Goal: Task Accomplishment & Management: Use online tool/utility

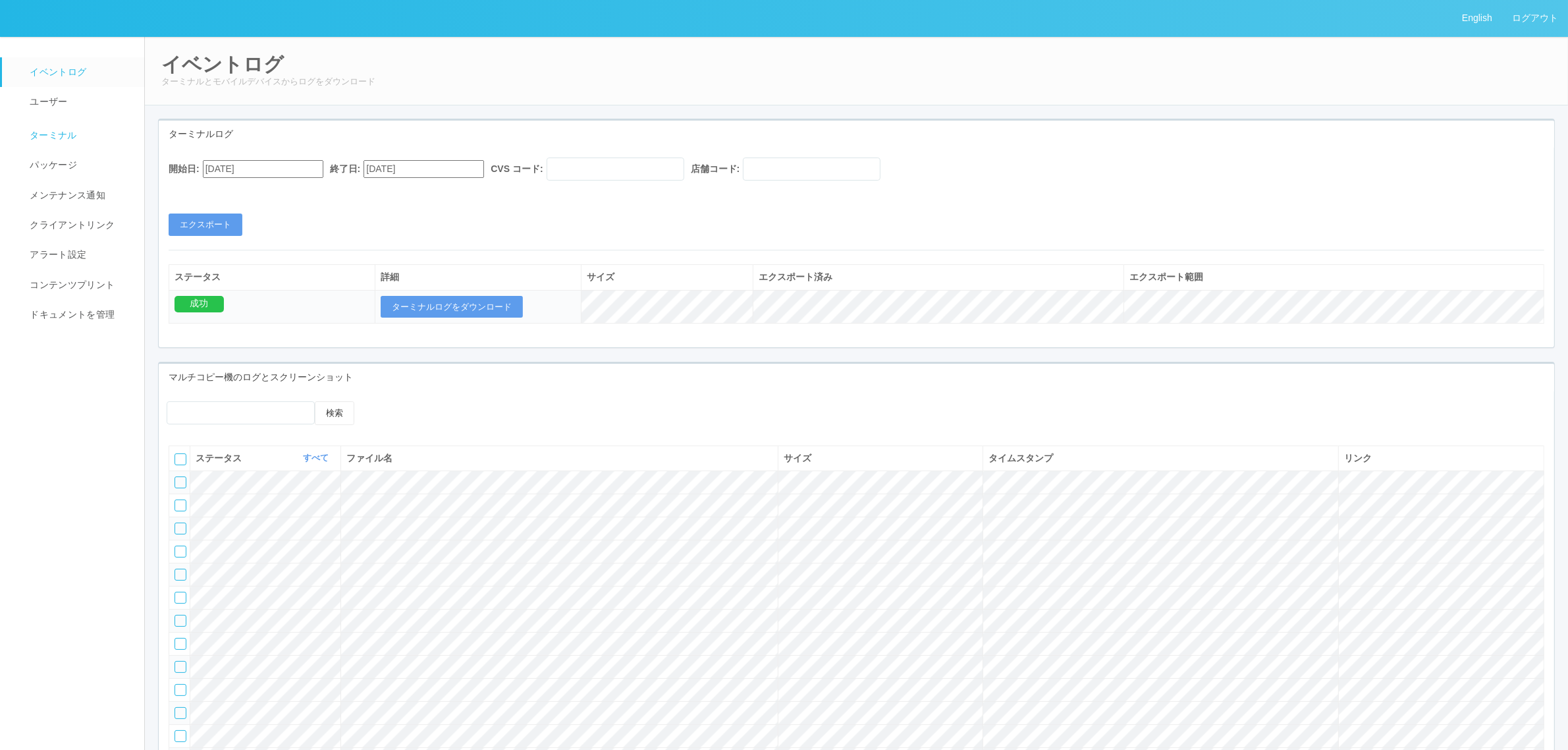
click at [104, 128] on link "ターミナル" at bounding box center [78, 133] width 154 height 33
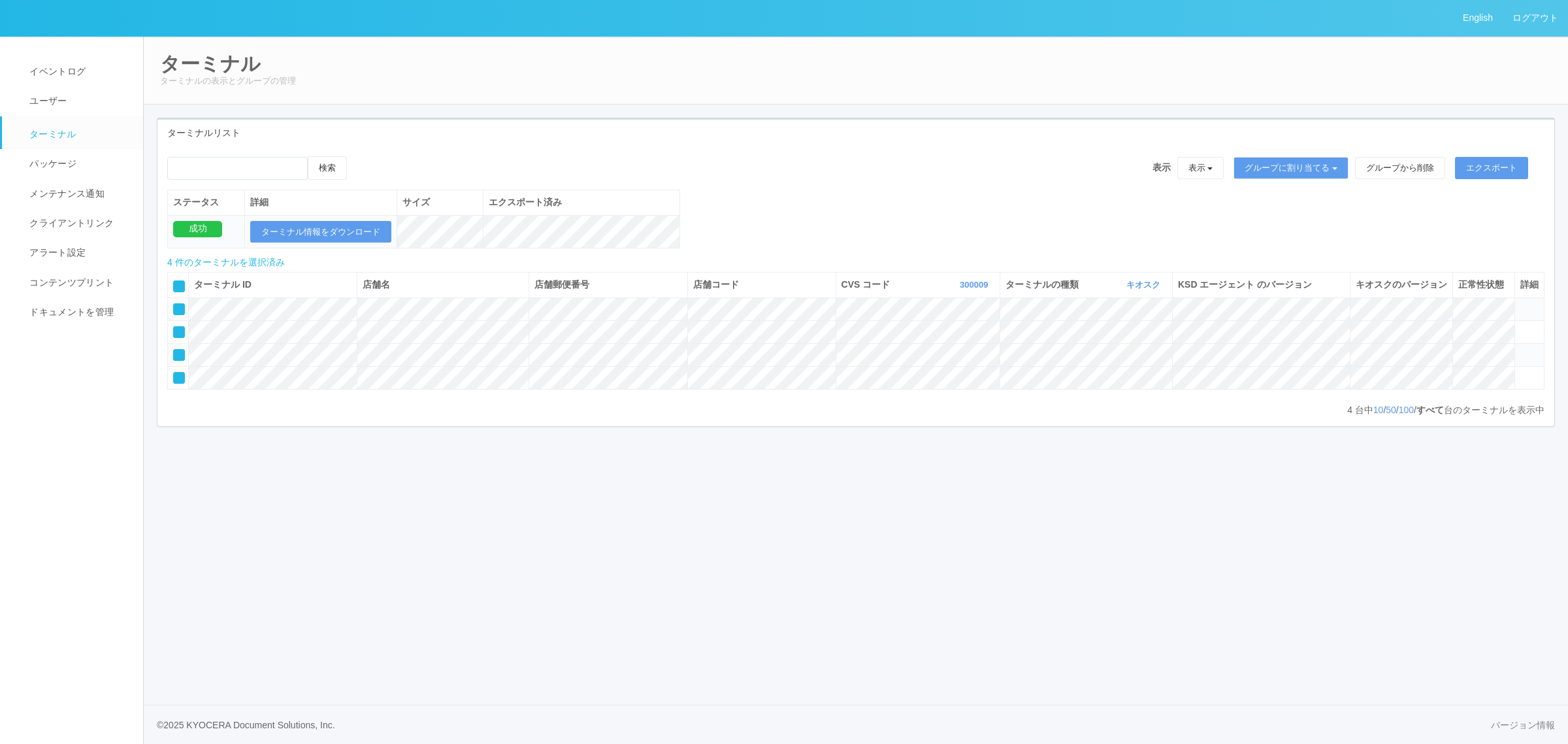
click at [175, 281] on icon at bounding box center [175, 281] width 0 height 0
click at [177, 292] on div at bounding box center [179, 286] width 12 height 12
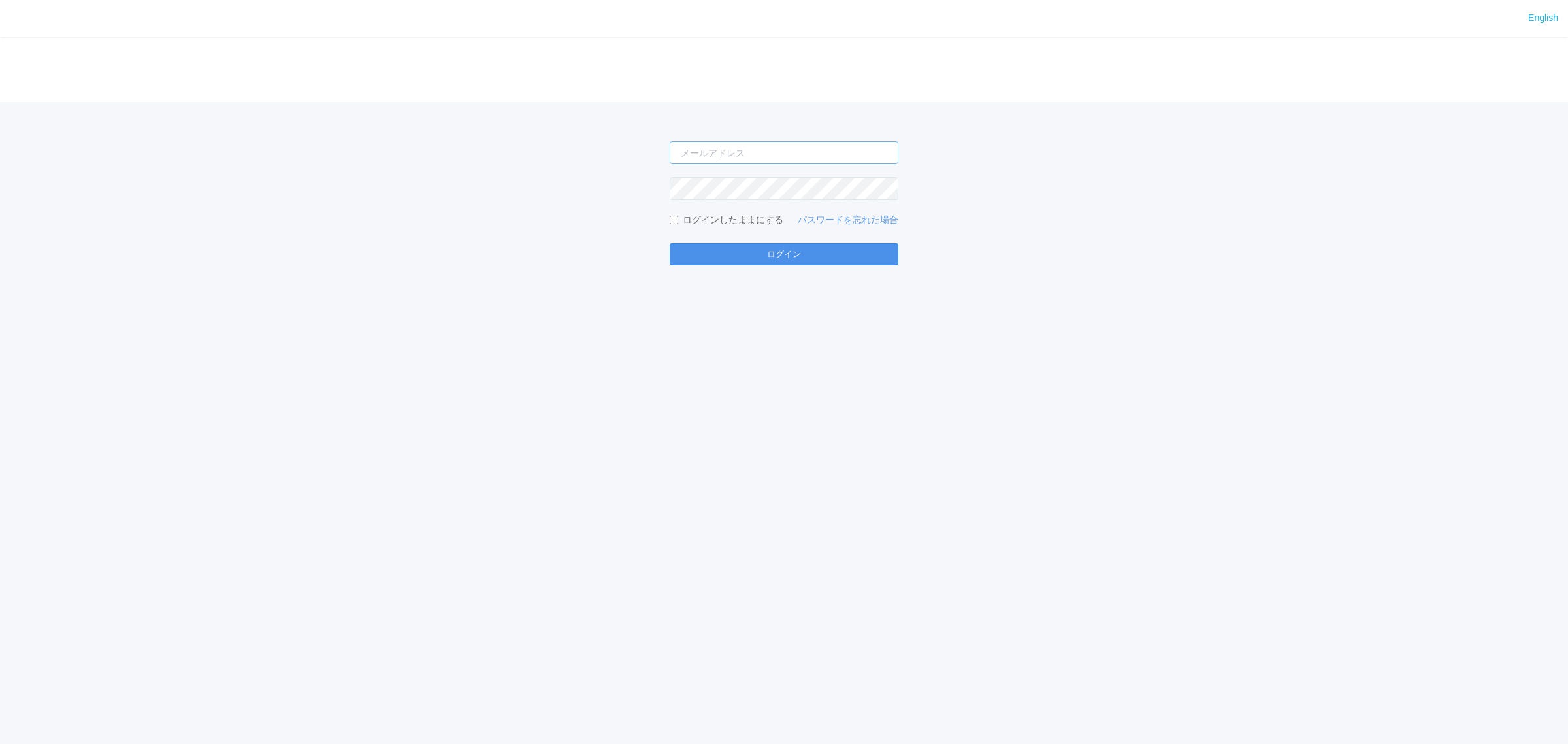
type input "[PERSON_NAME][EMAIL_ADDRESS][DOMAIN_NAME]"
click at [746, 255] on button "ログイン" at bounding box center [784, 254] width 229 height 22
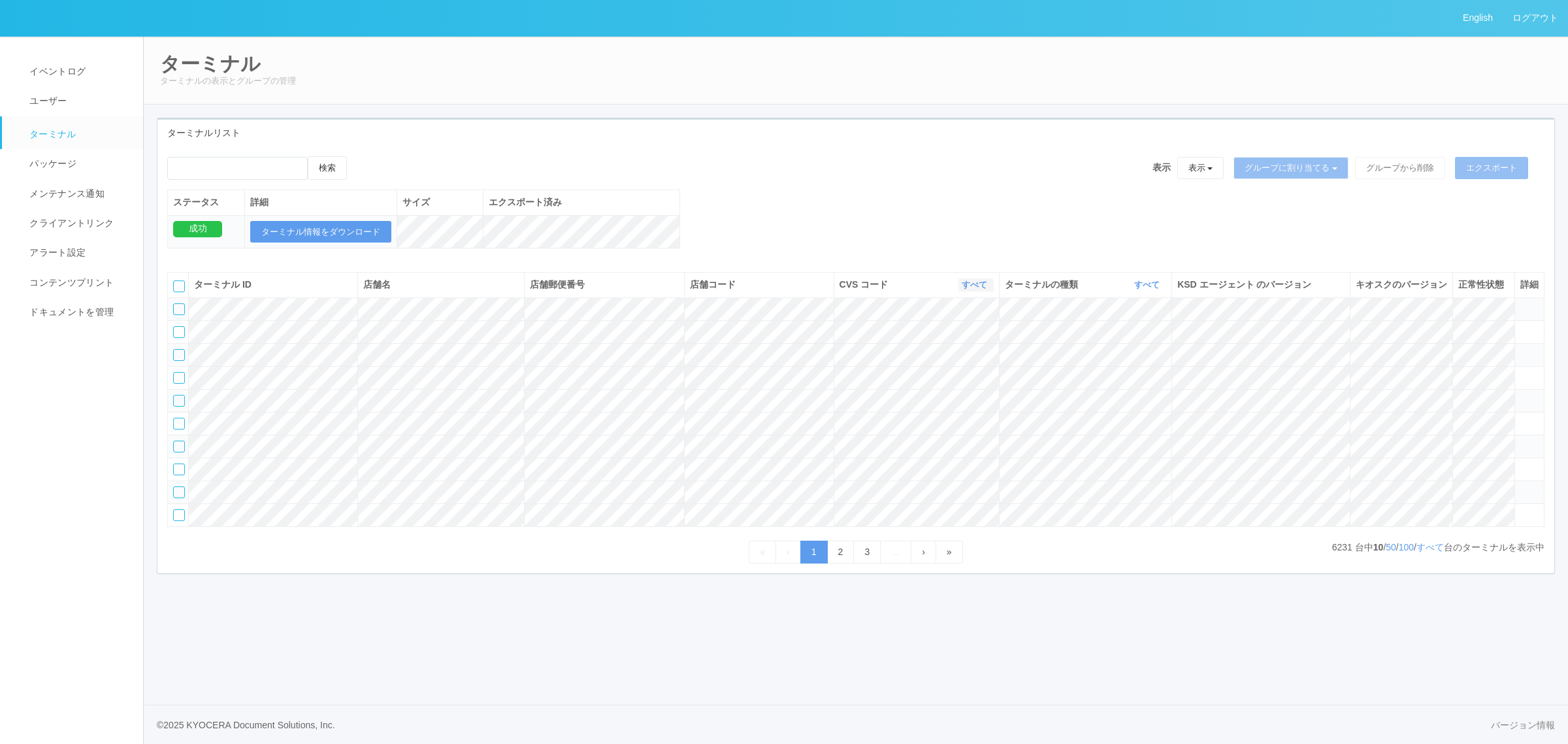
click at [962, 289] on link "すべて" at bounding box center [976, 285] width 29 height 10
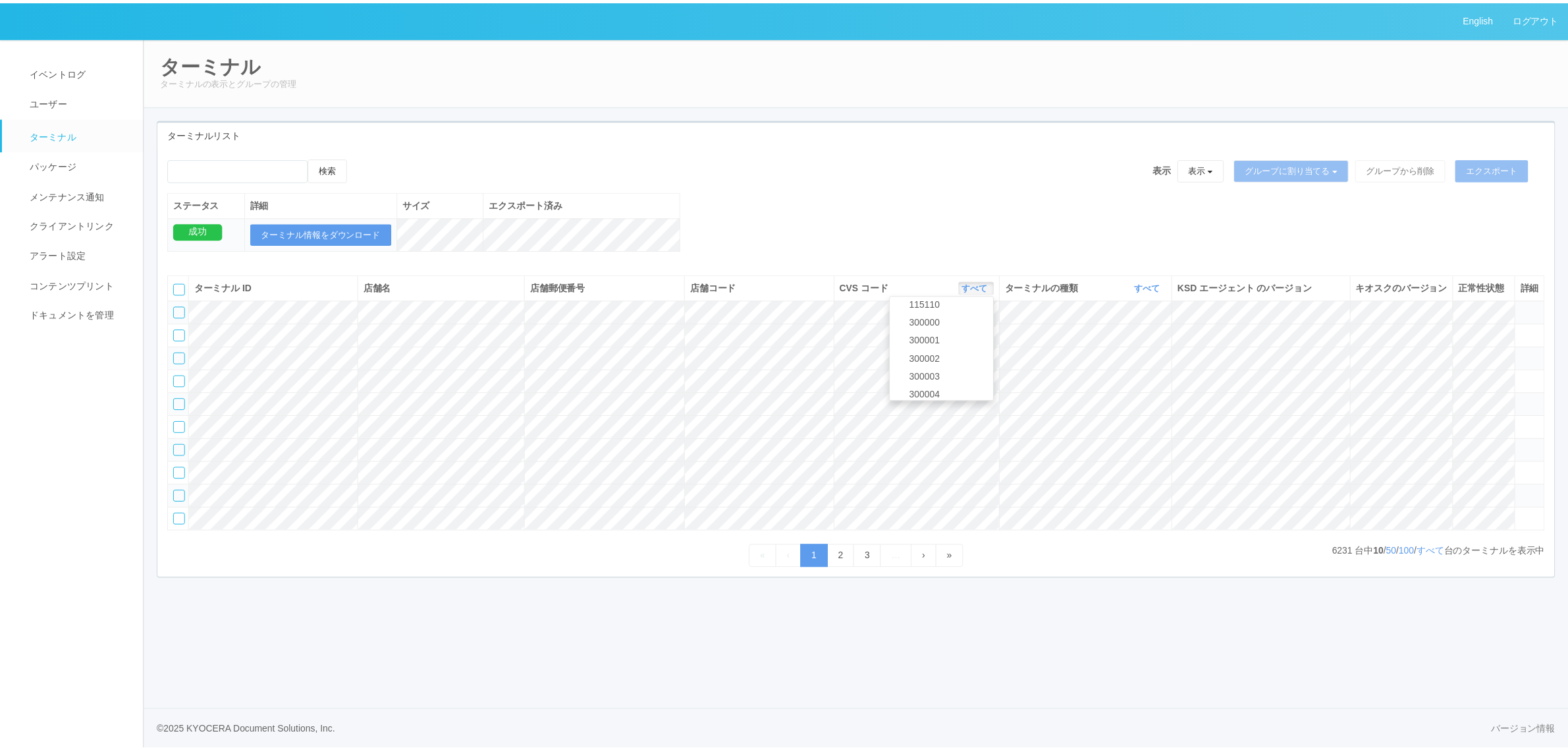
scroll to position [31, 0]
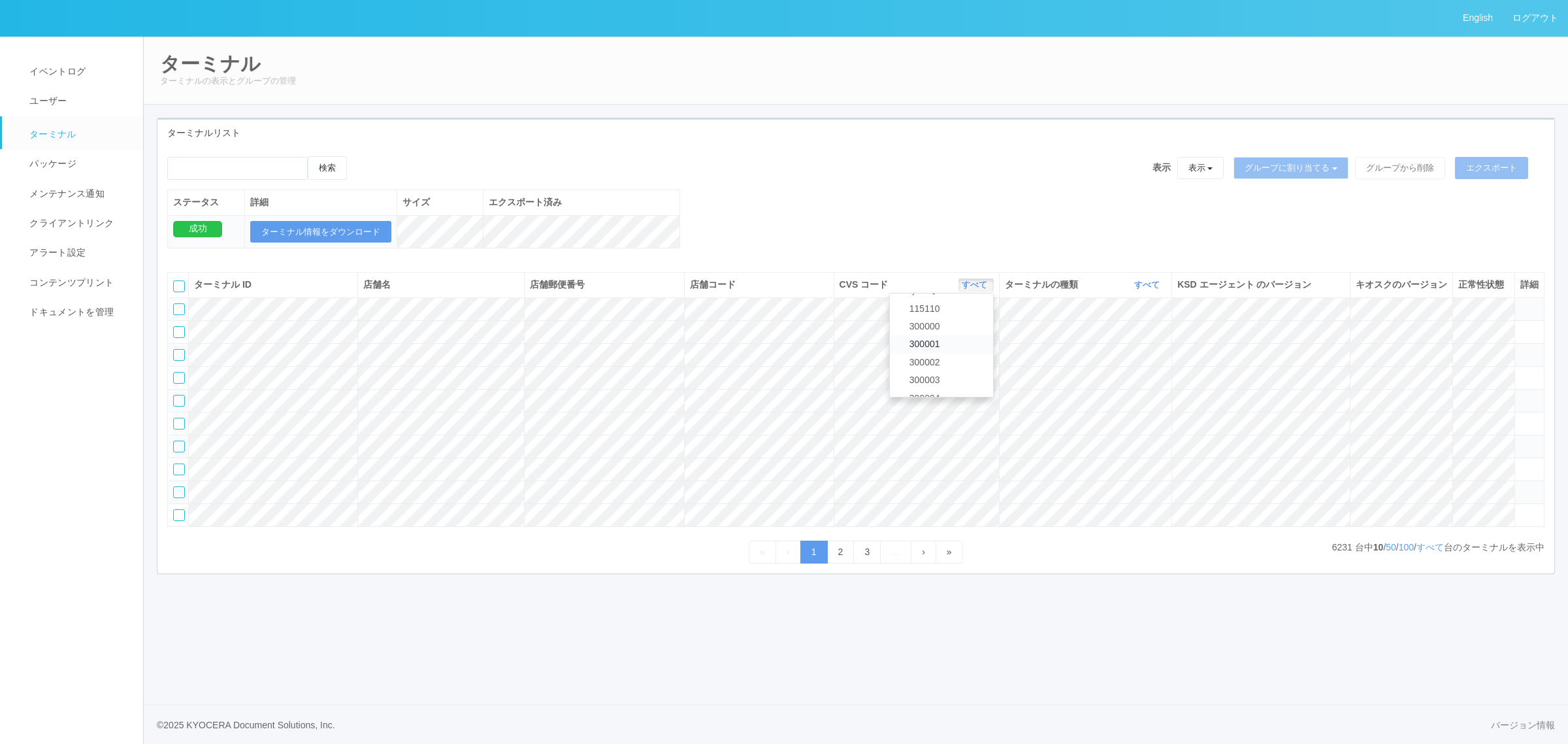
click at [961, 353] on link "300001" at bounding box center [942, 344] width 103 height 17
click at [1153, 289] on link "すべて" at bounding box center [1149, 285] width 29 height 10
click at [1140, 348] on link "キオスク" at bounding box center [1115, 339] width 103 height 17
click at [1433, 552] on link "すべて" at bounding box center [1430, 547] width 28 height 10
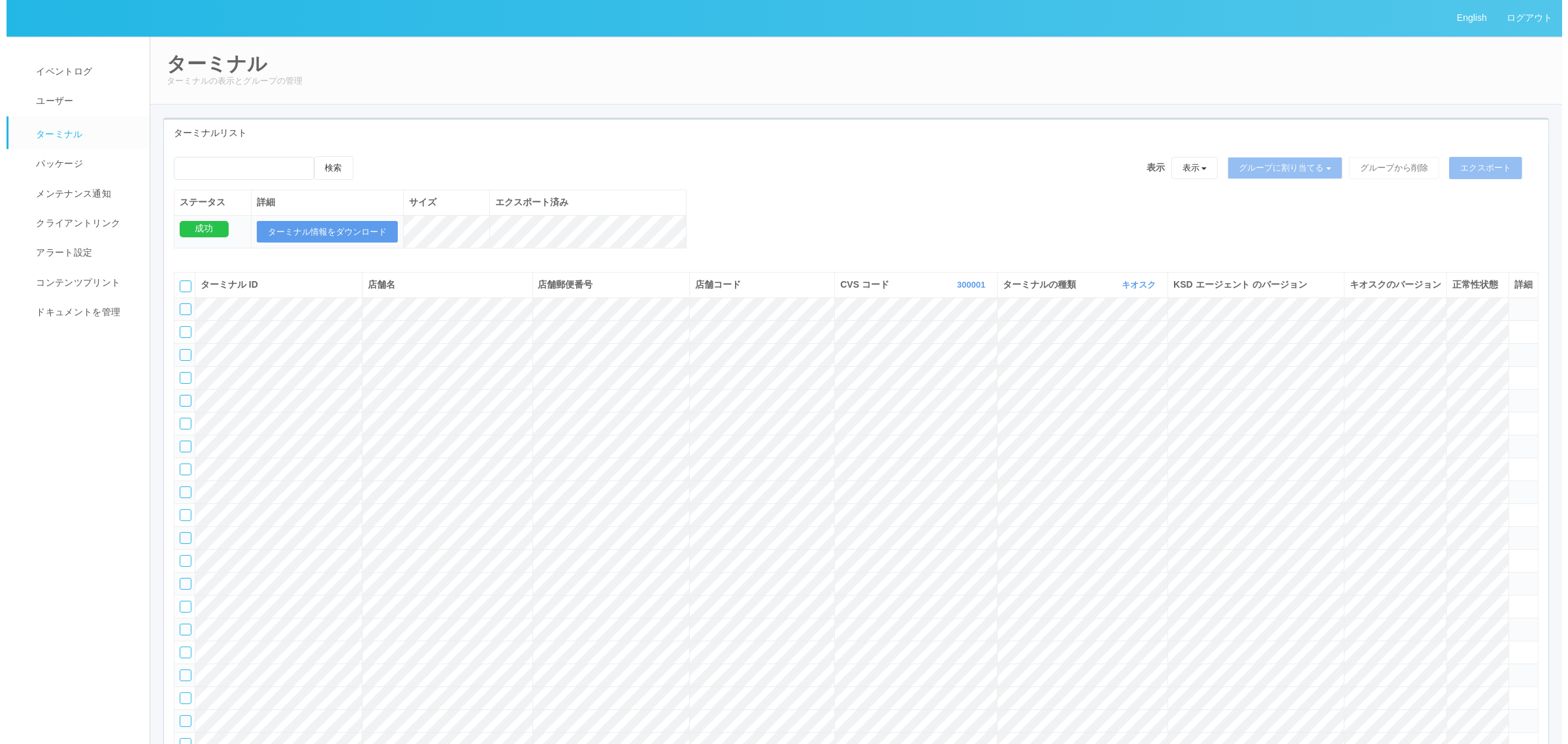
scroll to position [2644, 0]
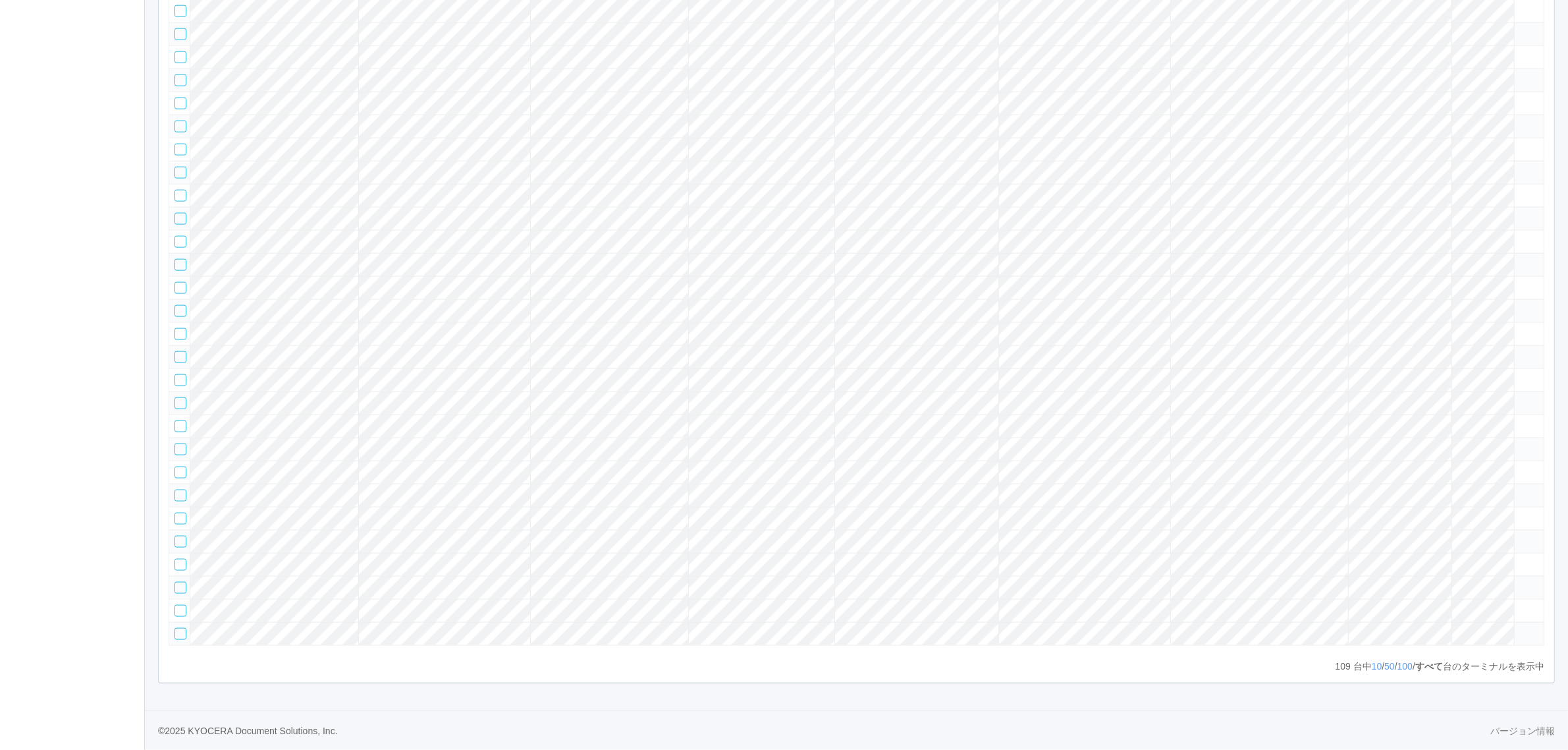
click at [1496, 276] on tr at bounding box center [856, 264] width 1375 height 23
click at [1519, 259] on icon at bounding box center [1519, 259] width 0 height 0
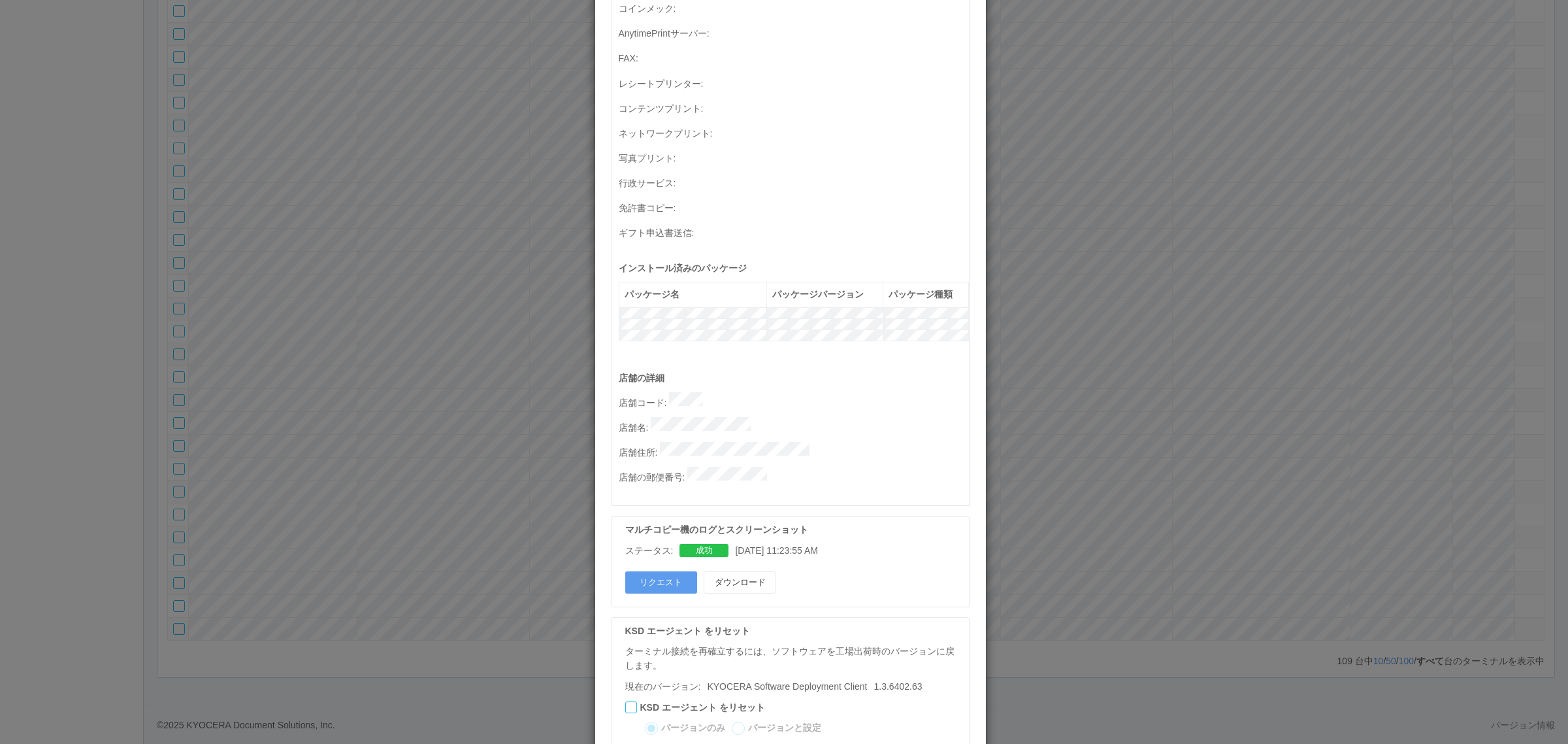
scroll to position [428, 0]
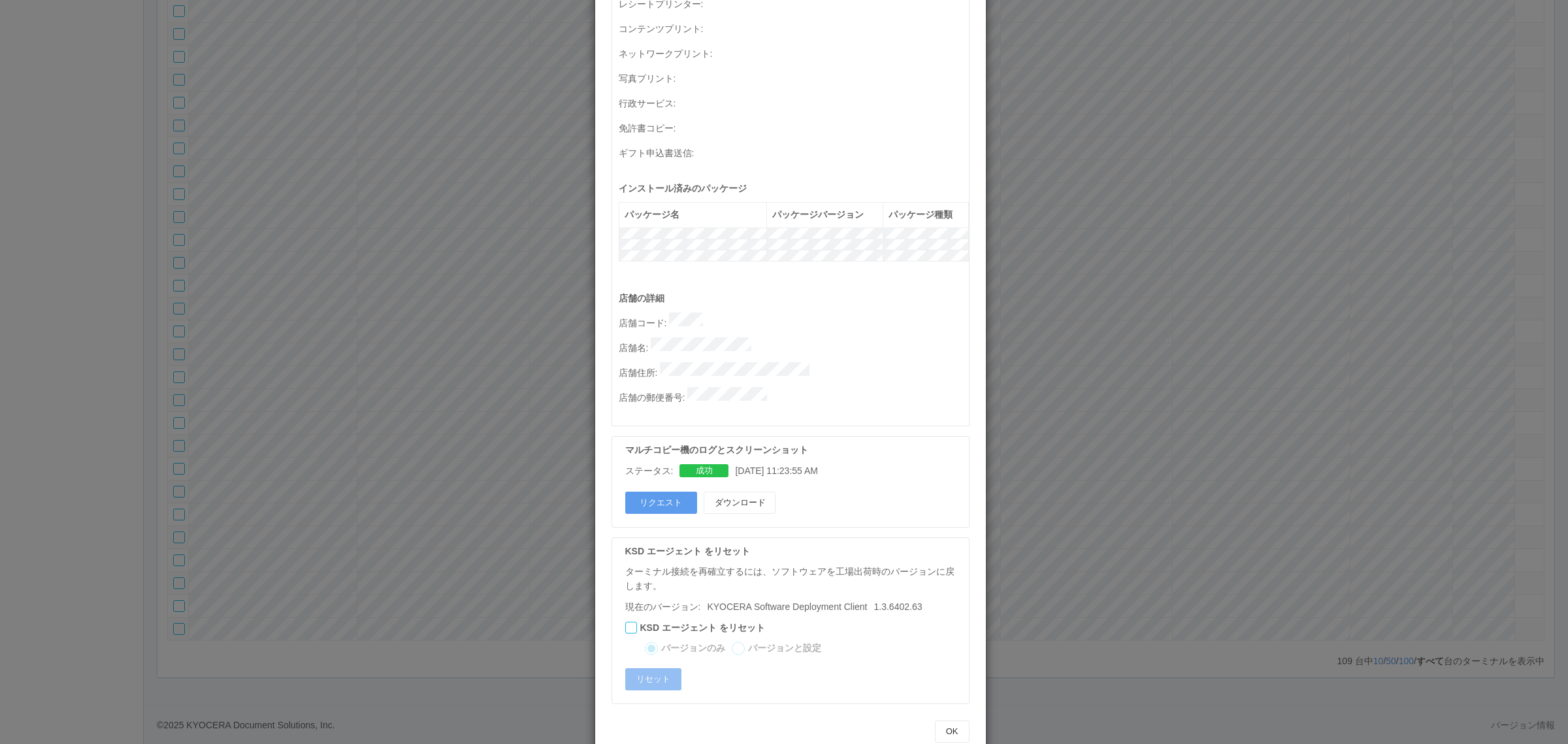
click at [809, 337] on p "店舗名 :" at bounding box center [794, 346] width 350 height 18
click at [520, 204] on div "ターミナルの詳細 詳細 S.M.A.R.T 接続ステータス 最終接続日時 : 10/08/2025 02:29:45 PM マルチコピー機の詳細 モデル : …" at bounding box center [784, 372] width 1568 height 744
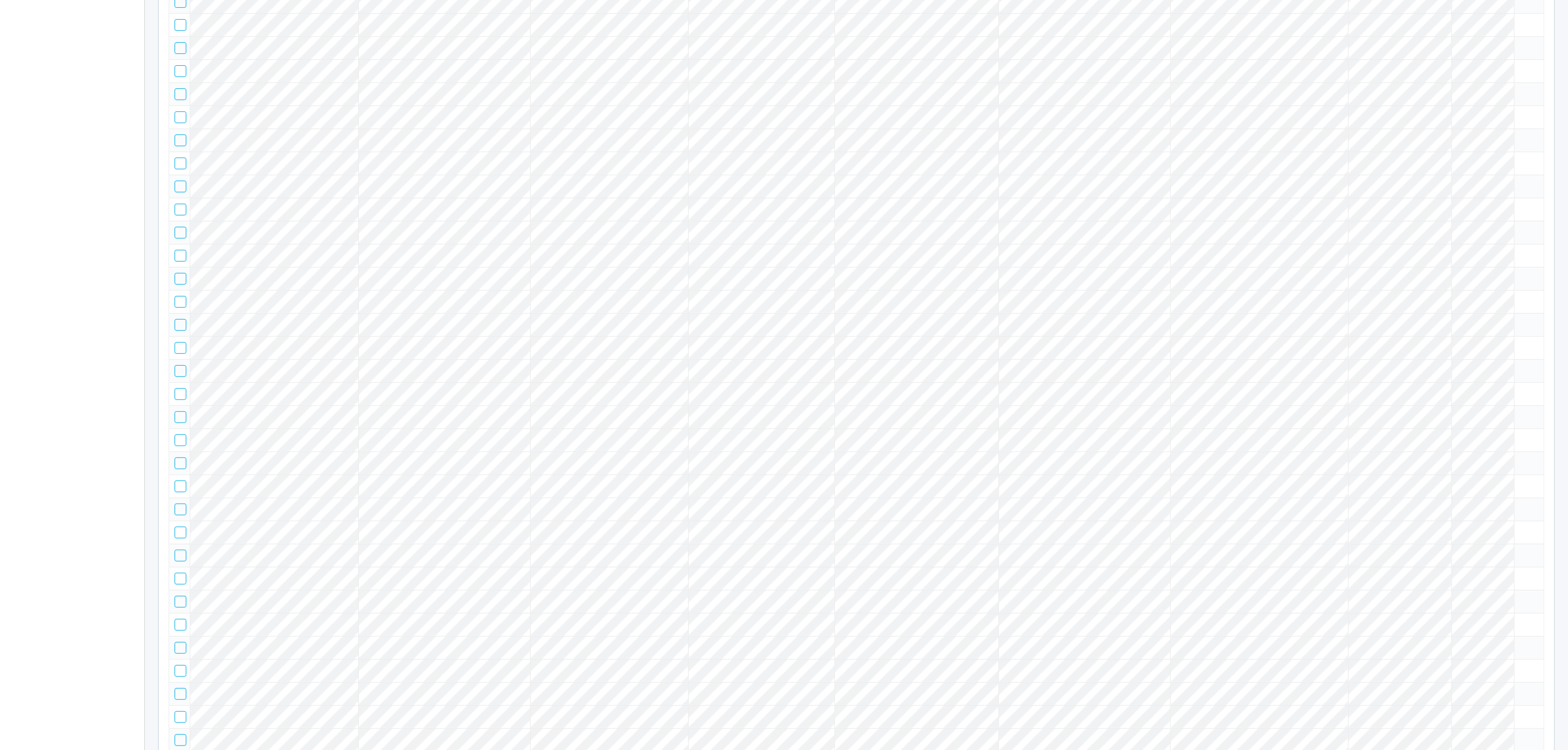
scroll to position [0, 0]
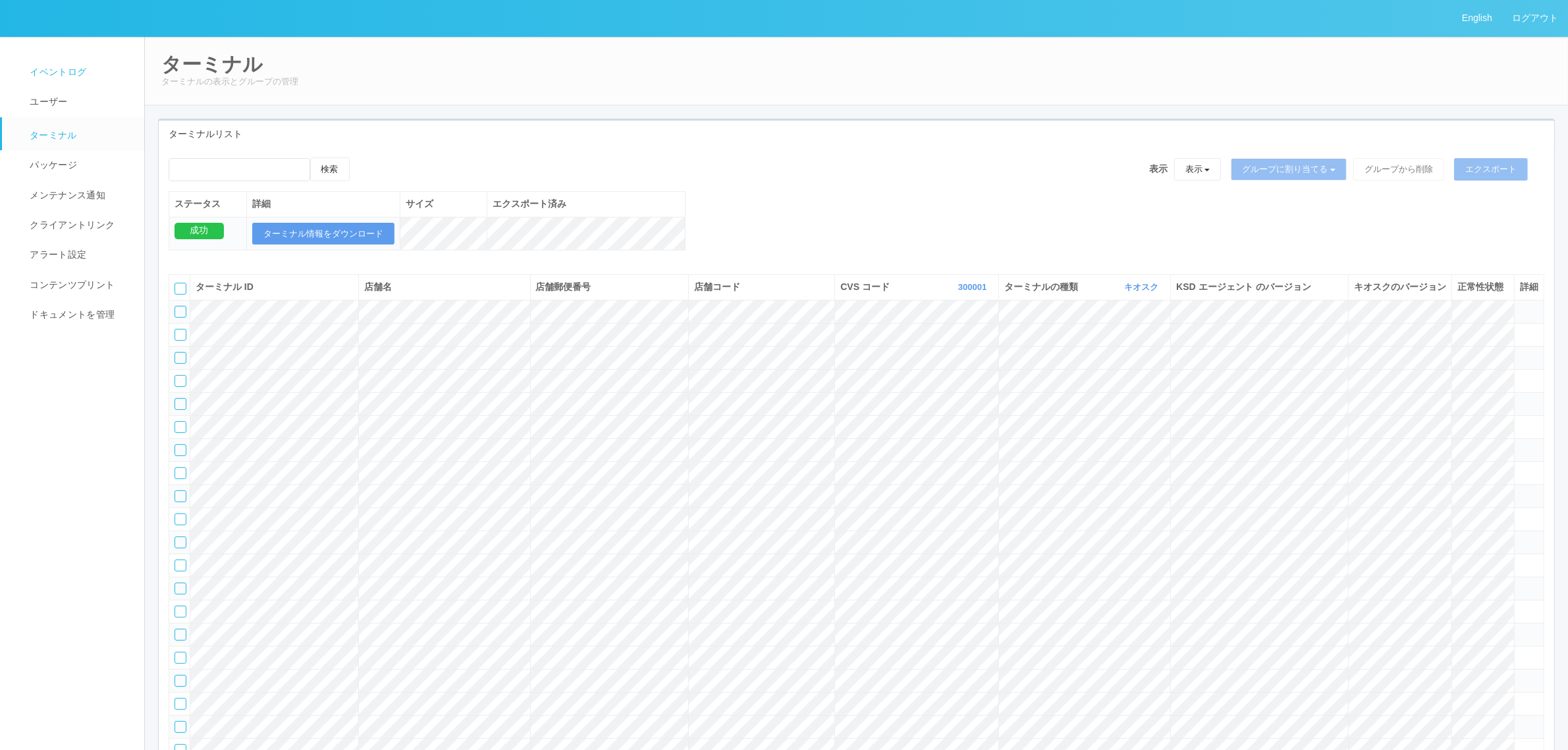
click at [116, 77] on link "イベントログ" at bounding box center [78, 72] width 154 height 30
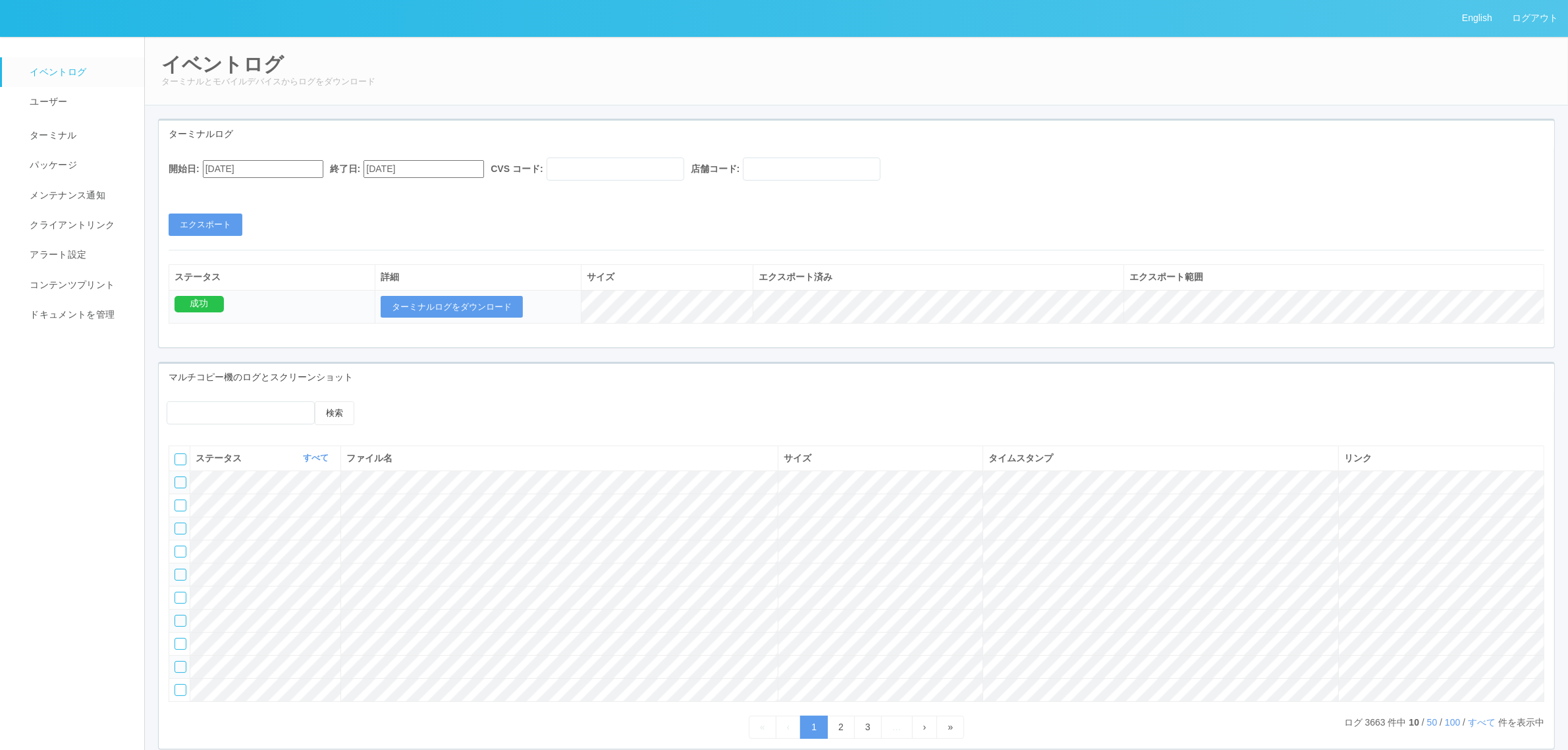
click at [300, 169] on input "[DATE]" at bounding box center [263, 169] width 120 height 18
click at [234, 195] on div "September 2025" at bounding box center [218, 202] width 31 height 15
click at [234, 196] on div "September 2025" at bounding box center [218, 202] width 31 height 15
click at [224, 188] on button "button" at bounding box center [218, 186] width 10 height 4
drag, startPoint x: 283, startPoint y: 236, endPoint x: 350, endPoint y: 206, distance: 73.4
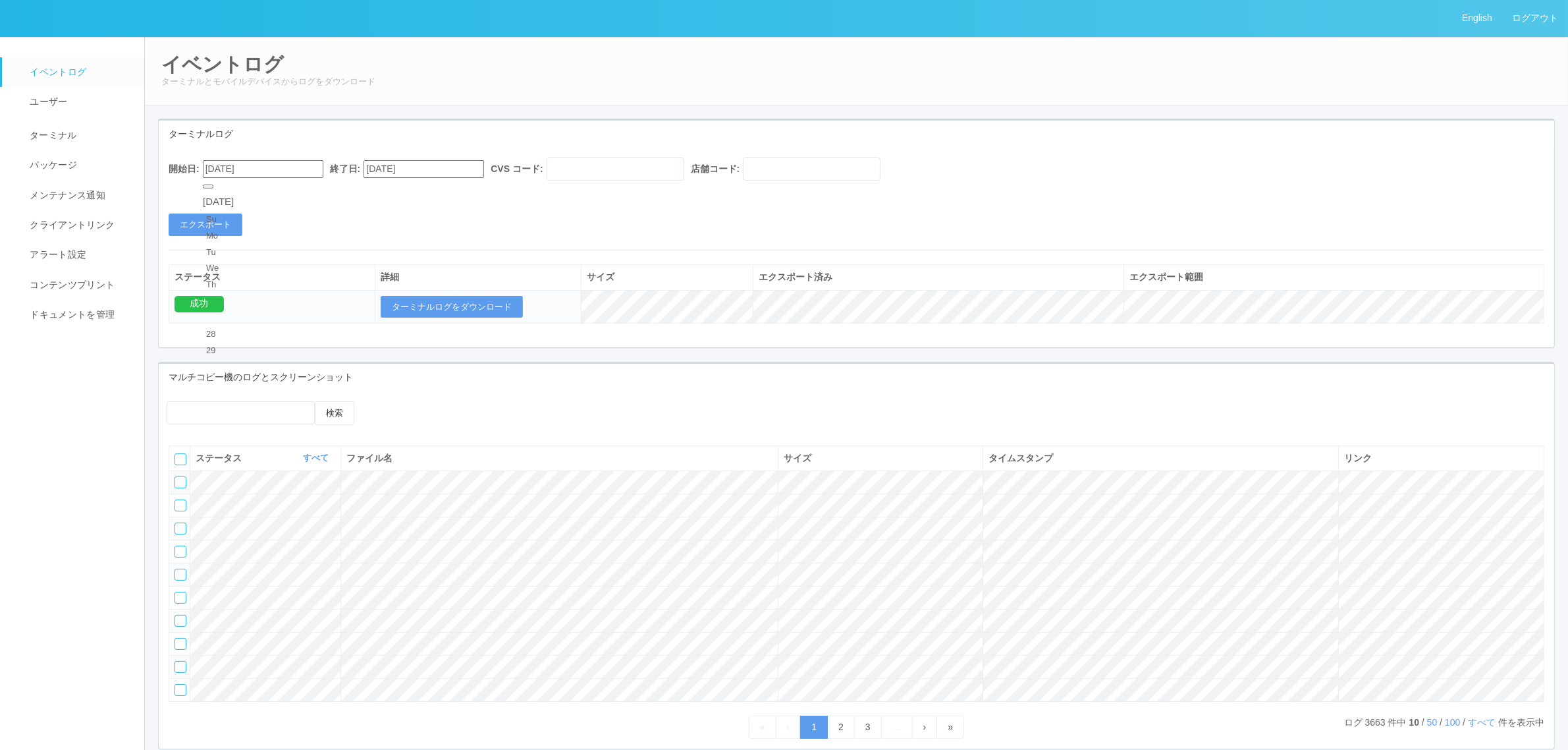
click at [231, 393] on div "2" at bounding box center [218, 399] width 24 height 13
type input "10/02/2025"
click at [235, 220] on button "エクスポート" at bounding box center [205, 224] width 74 height 22
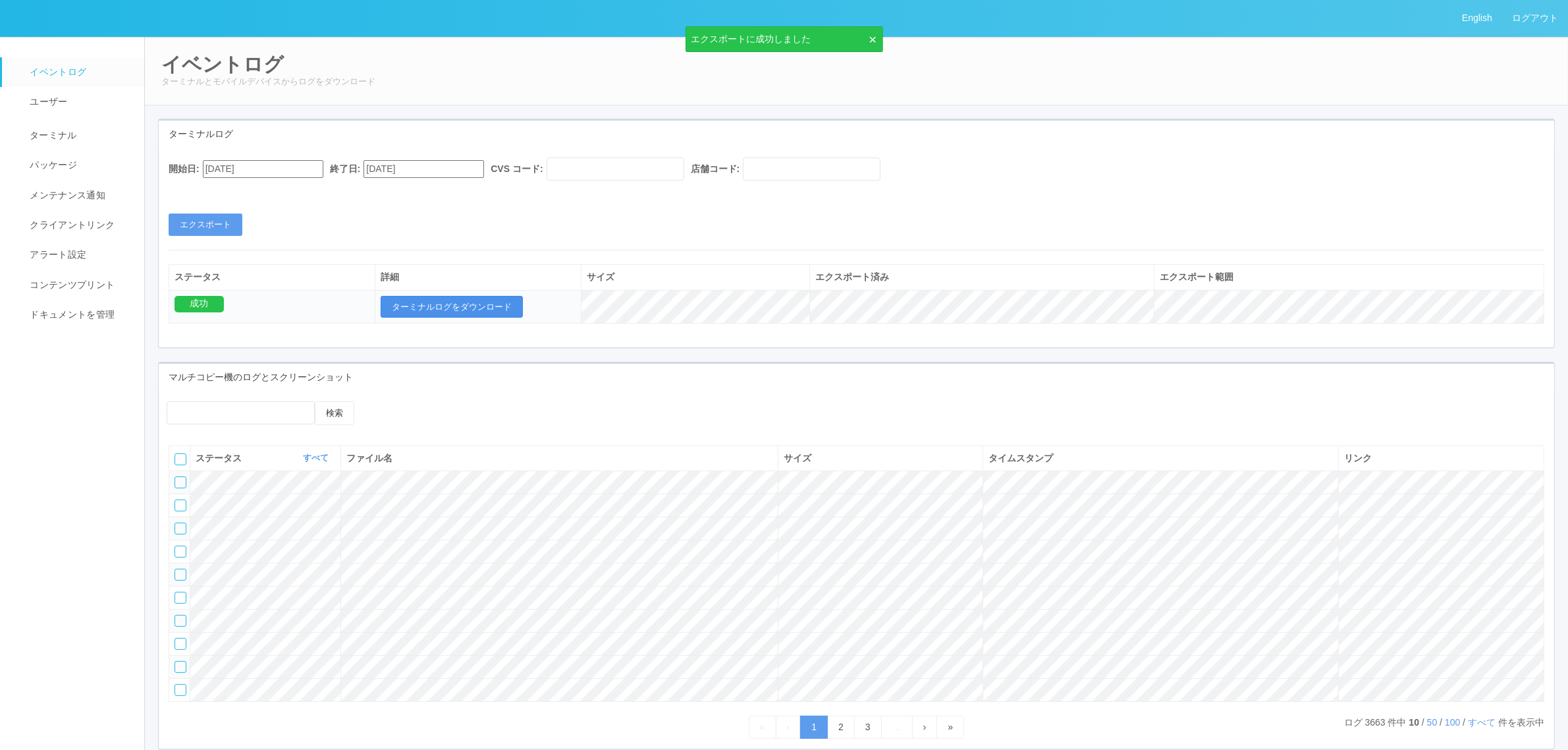
click at [439, 302] on button "ターミナルログをダウンロード" at bounding box center [452, 307] width 143 height 22
